Goal: Task Accomplishment & Management: Use online tool/utility

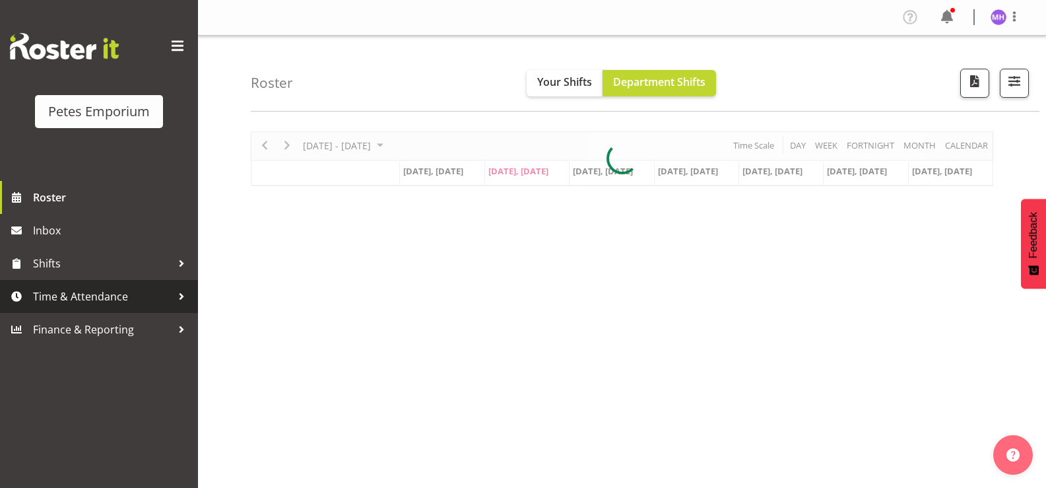
click at [75, 302] on span "Time & Attendance" at bounding box center [102, 296] width 139 height 20
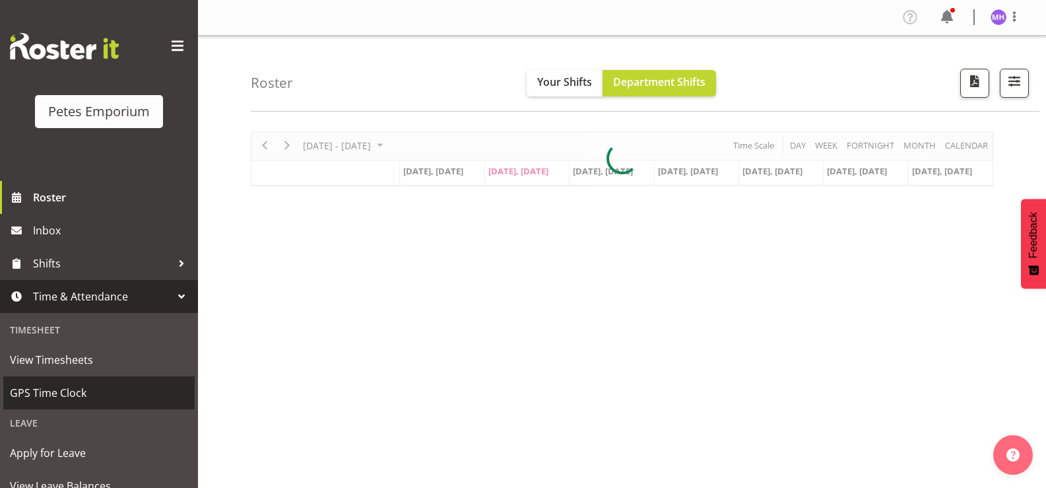
drag, startPoint x: 98, startPoint y: 401, endPoint x: 436, endPoint y: 369, distance: 339.3
click at [100, 400] on span "GPS Time Clock" at bounding box center [99, 393] width 178 height 20
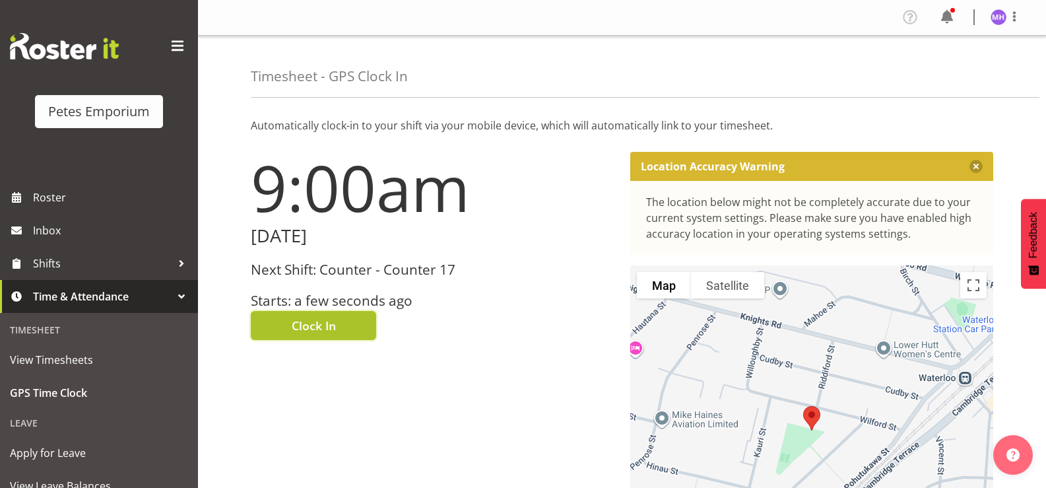
click at [317, 327] on span "Clock In" at bounding box center [314, 325] width 44 height 17
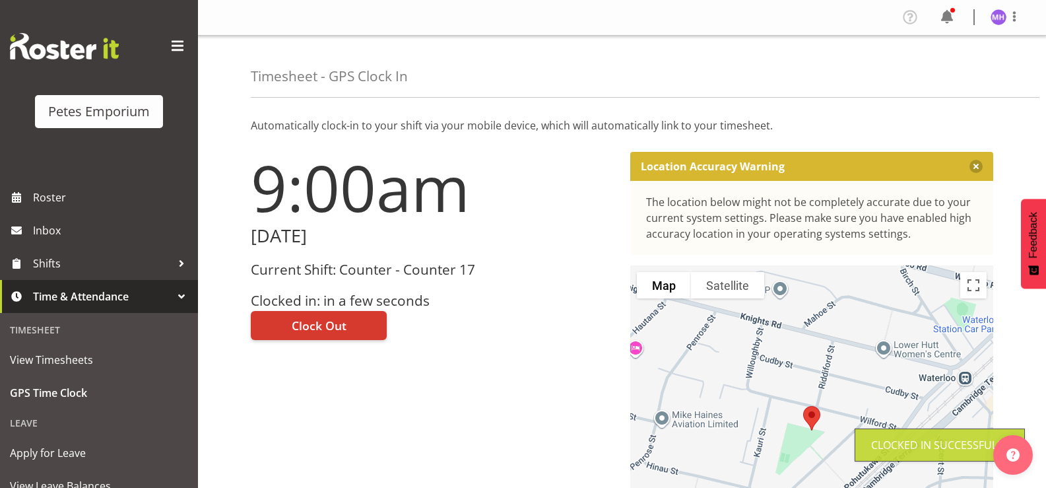
click at [1013, 26] on div at bounding box center [1014, 17] width 16 height 17
click at [984, 64] on link "Log Out" at bounding box center [958, 69] width 127 height 24
